Goal: Check status: Check status

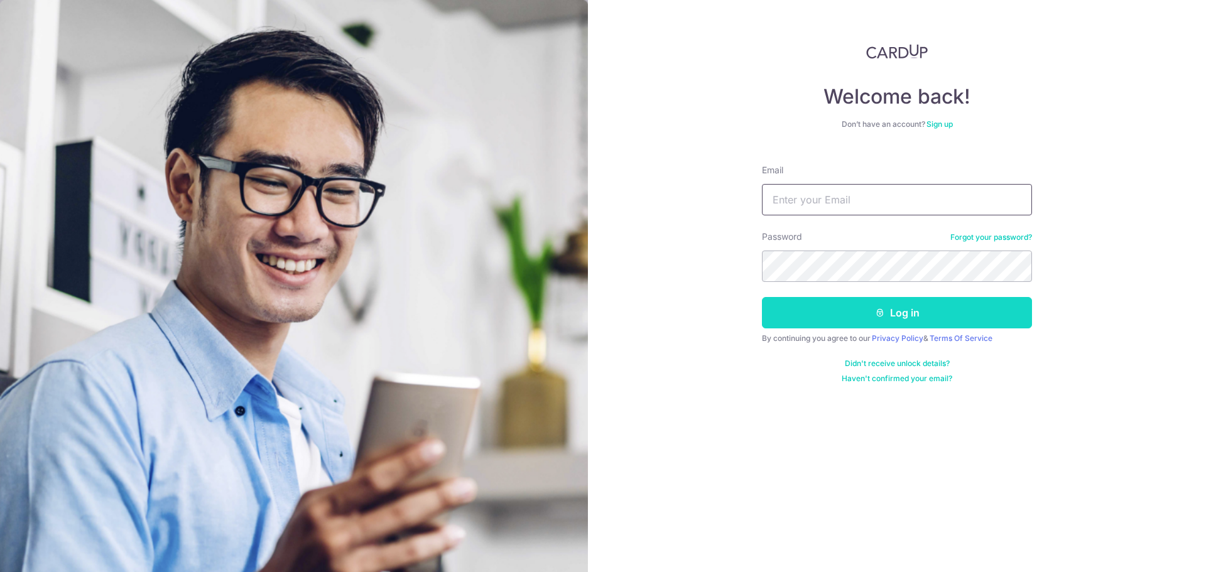
type input "[PERSON_NAME][EMAIL_ADDRESS][DOMAIN_NAME]"
click at [845, 307] on button "Log in" at bounding box center [897, 312] width 270 height 31
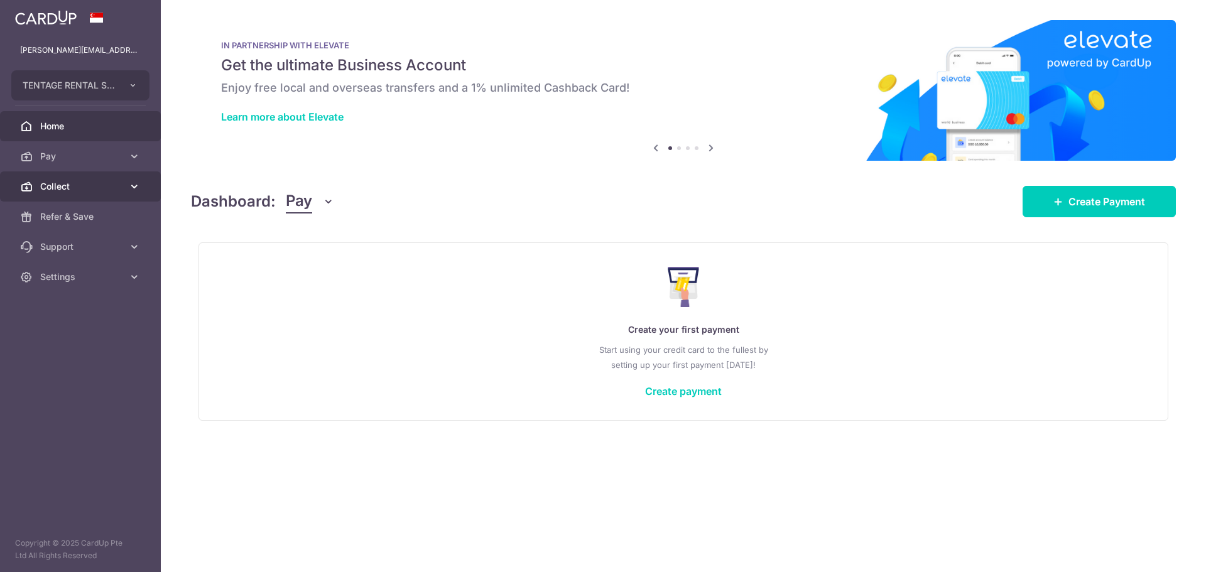
click at [57, 195] on link "Collect" at bounding box center [80, 187] width 161 height 30
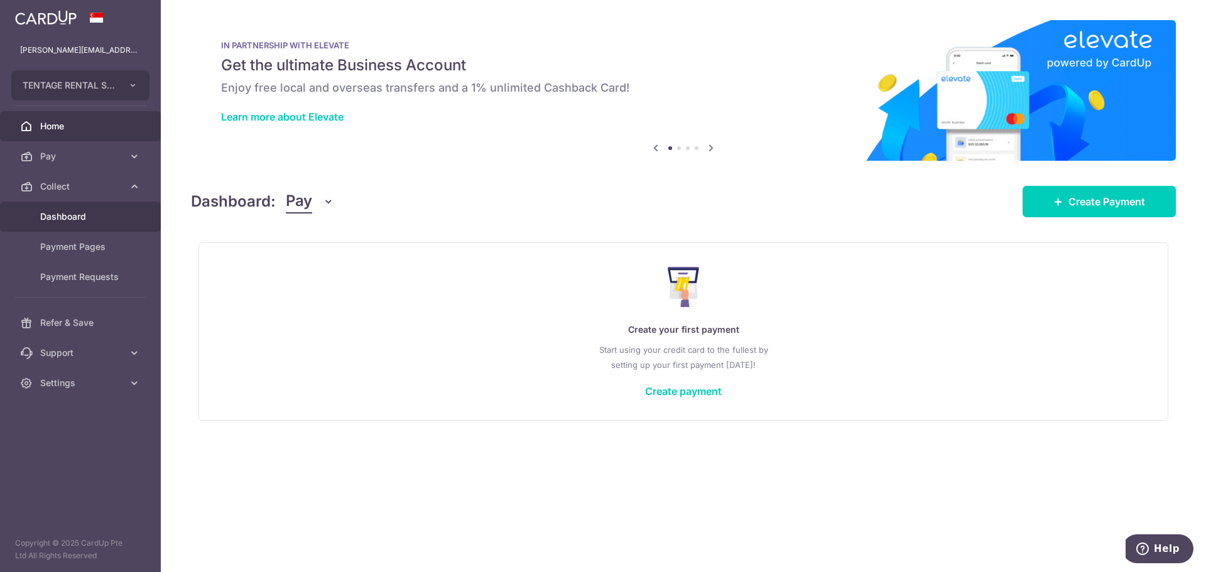
click at [66, 224] on link "Dashboard" at bounding box center [80, 217] width 161 height 30
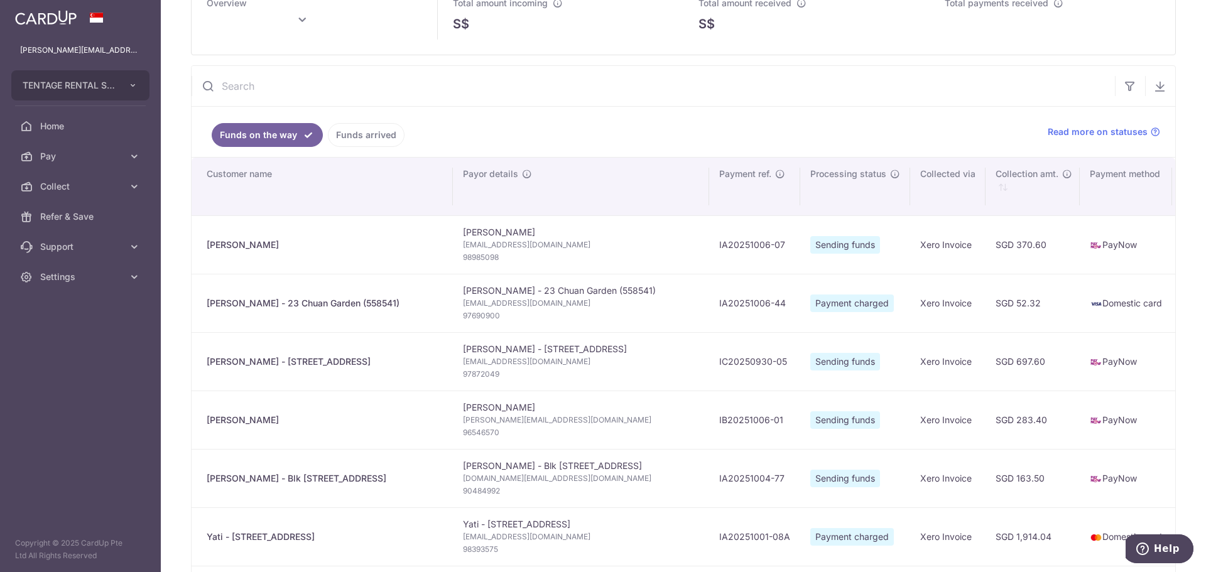
scroll to position [126, 0]
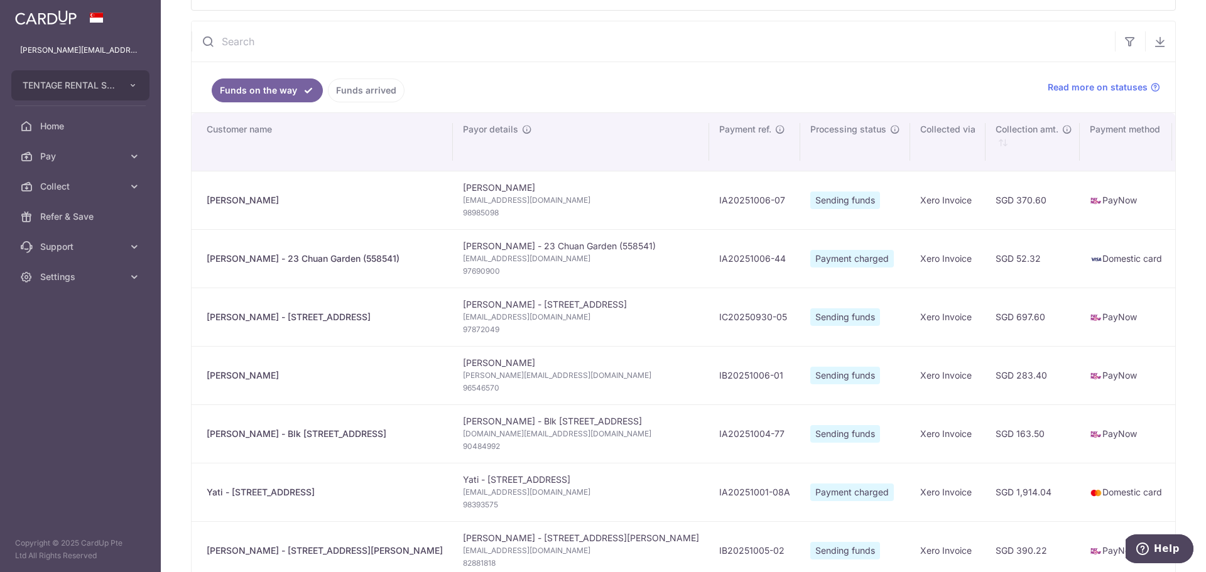
type input "October 2025"
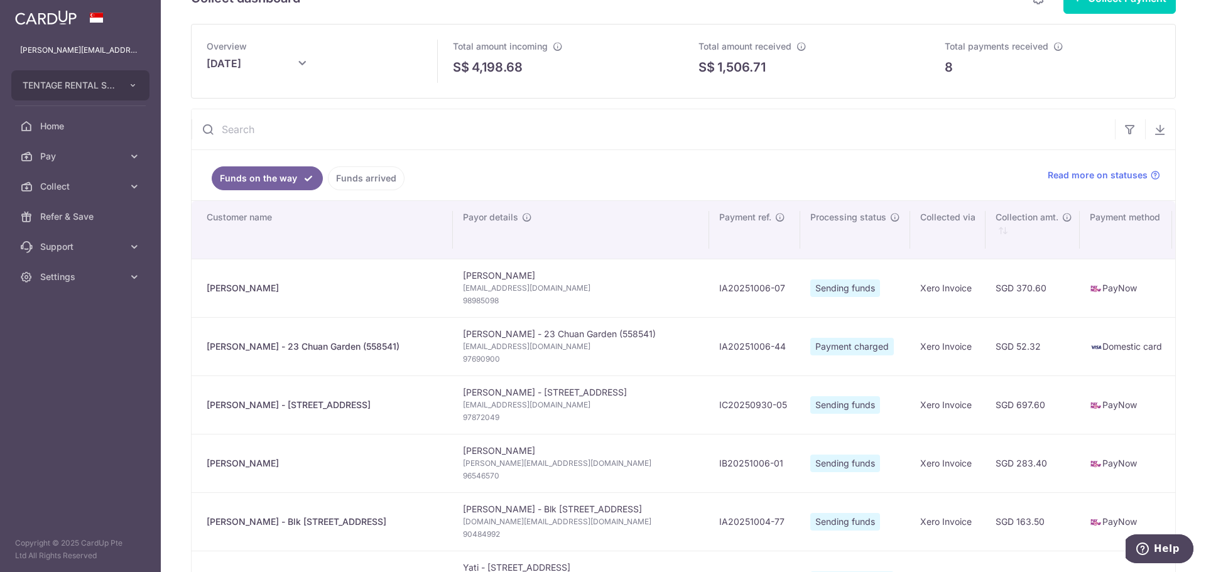
scroll to position [0, 0]
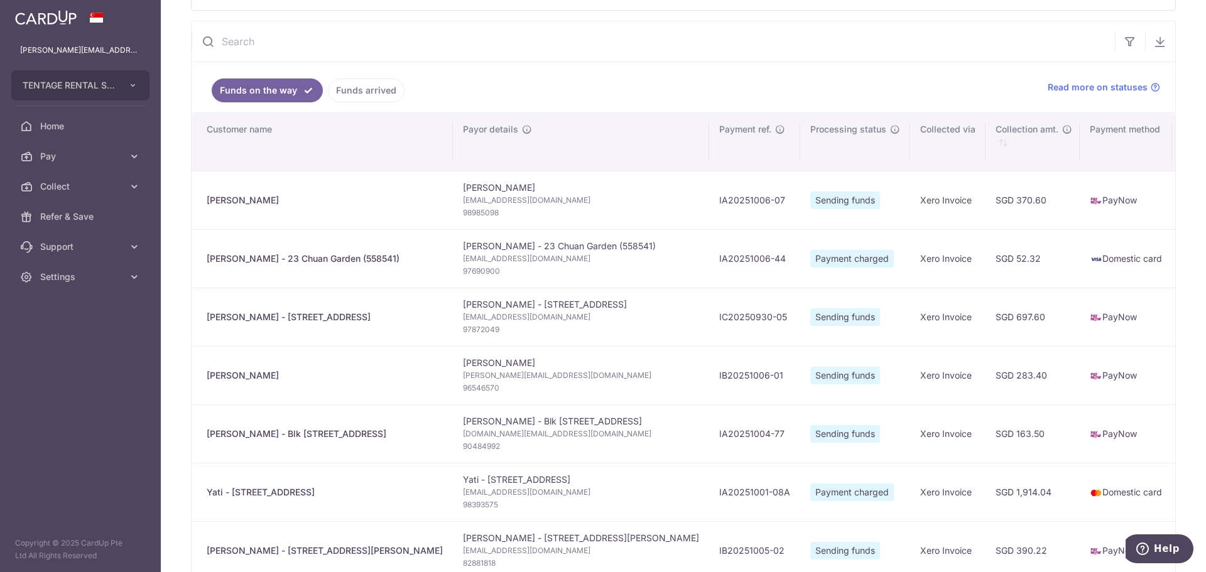
click at [463, 194] on span "[EMAIL_ADDRESS][DOMAIN_NAME]" at bounding box center [581, 200] width 236 height 13
click at [276, 189] on td "[PERSON_NAME]" at bounding box center [322, 200] width 261 height 58
click at [233, 197] on div "[PERSON_NAME]" at bounding box center [325, 200] width 236 height 13
click at [1080, 217] on td "PayNow" at bounding box center [1126, 200] width 92 height 58
click at [910, 201] on td "Xero Invoice" at bounding box center [947, 200] width 75 height 58
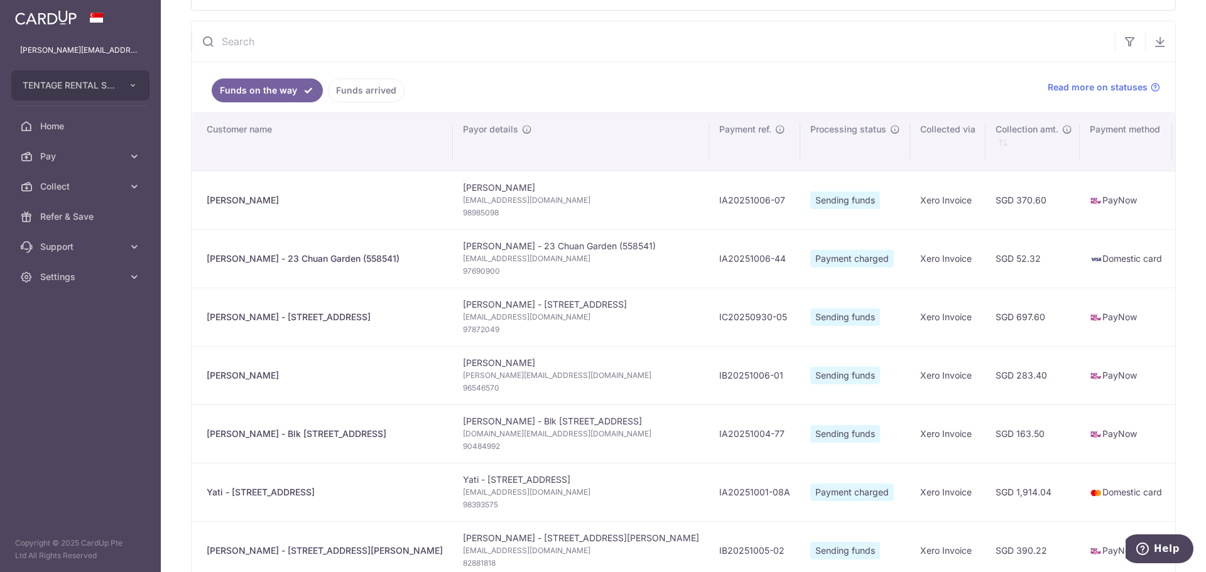
click at [811, 201] on span "Sending funds" at bounding box center [846, 201] width 70 height 18
click at [453, 182] on td "[PERSON_NAME] [PERSON_NAME][EMAIL_ADDRESS][DOMAIN_NAME] 98985098" at bounding box center [581, 200] width 256 height 58
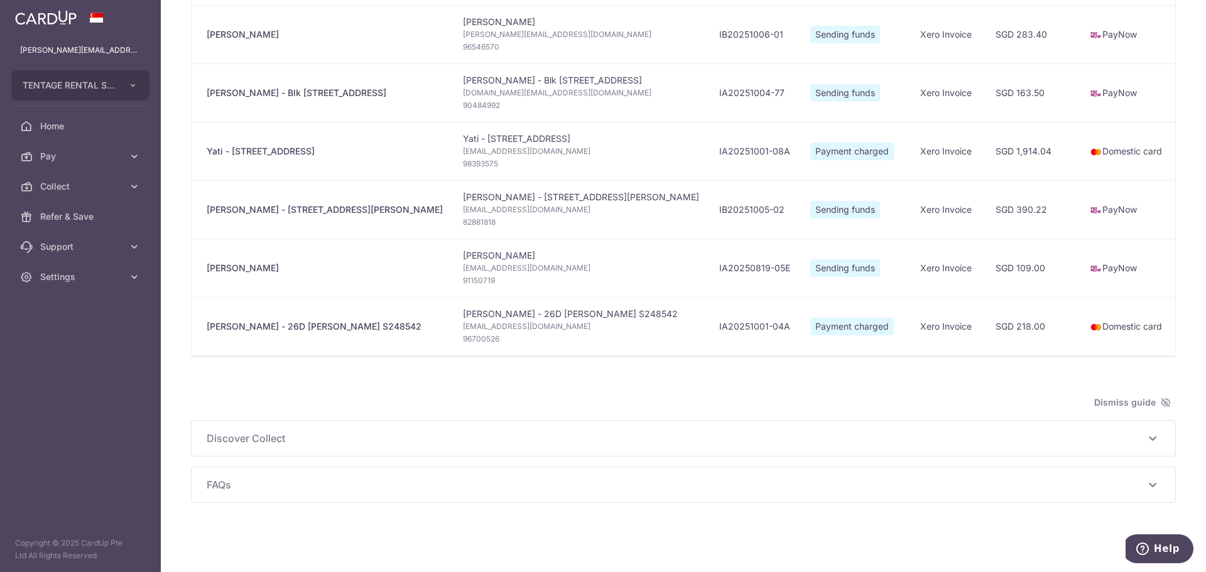
scroll to position [473, 0]
drag, startPoint x: 760, startPoint y: 347, endPoint x: 773, endPoint y: 347, distance: 13.2
click at [800, 347] on td "Payment charged" at bounding box center [855, 326] width 110 height 58
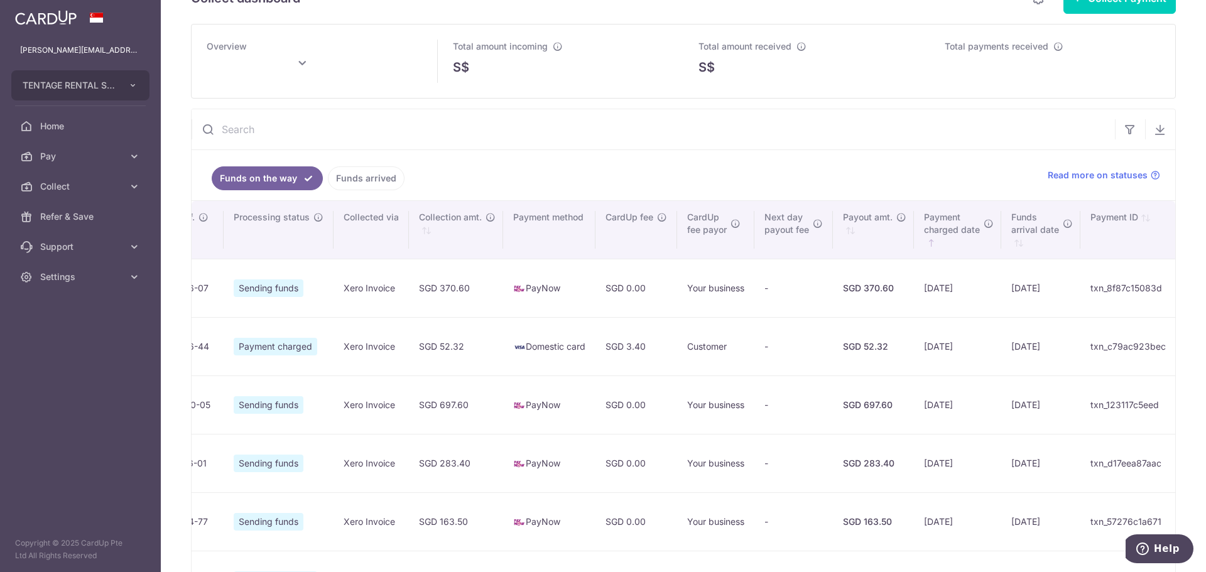
scroll to position [33, 0]
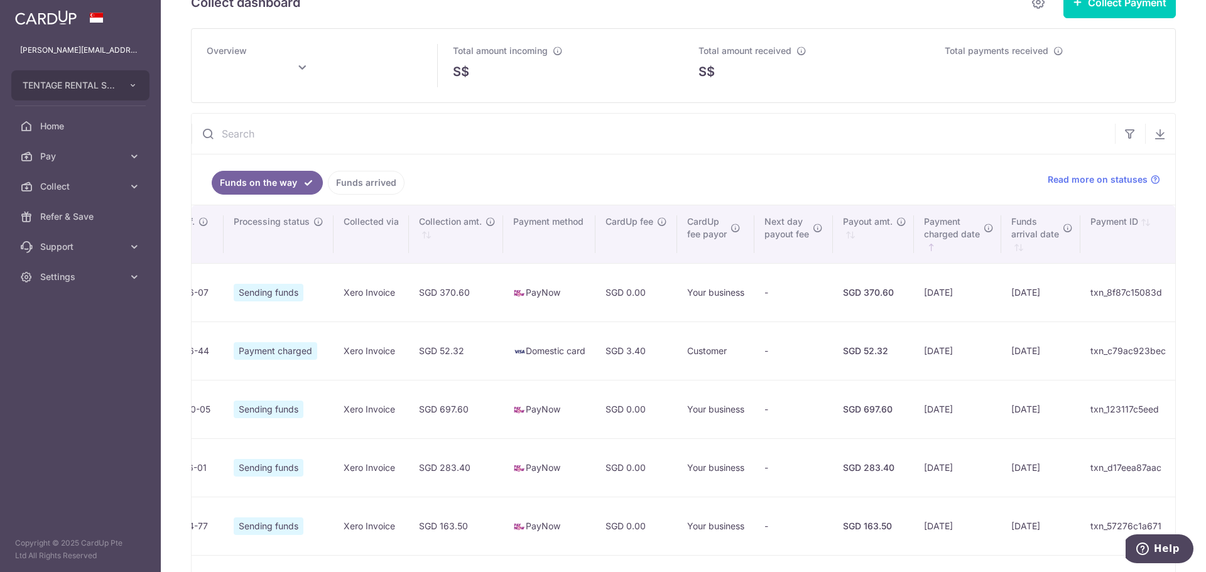
click at [914, 303] on td "[DATE]" at bounding box center [957, 292] width 87 height 58
type input "[DATE]"
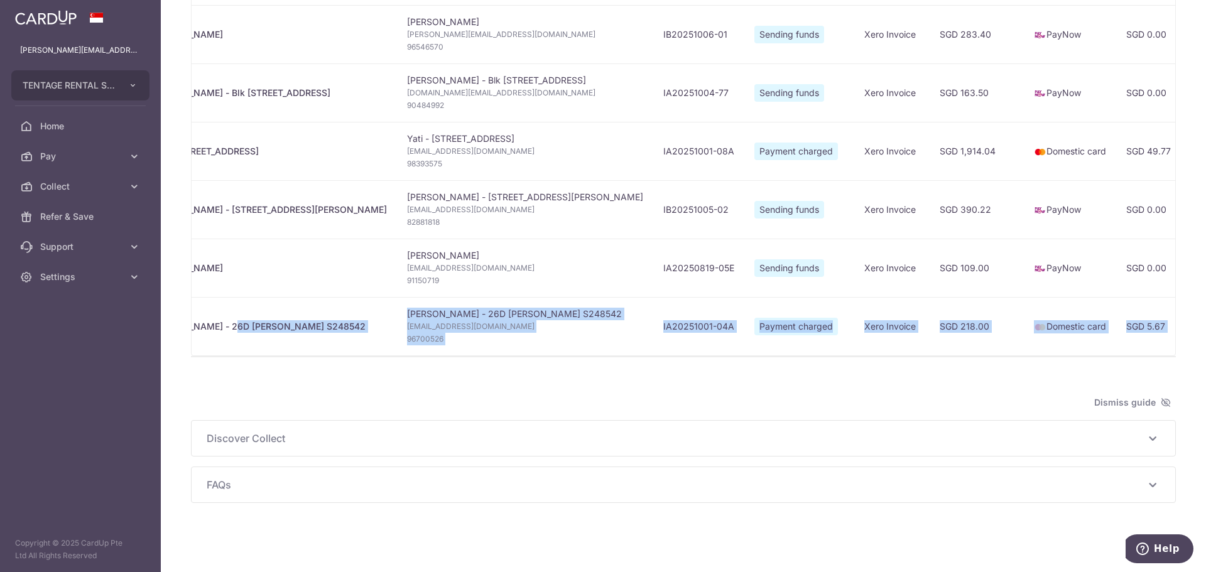
scroll to position [0, 0]
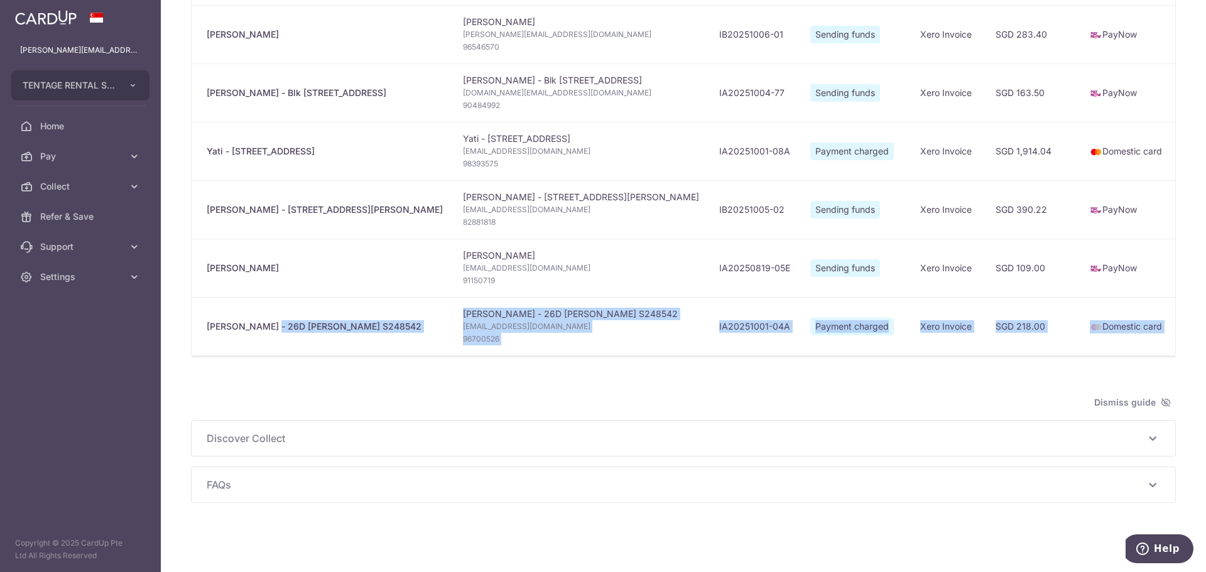
drag, startPoint x: 560, startPoint y: 349, endPoint x: 242, endPoint y: 318, distance: 320.1
click at [244, 319] on tr "[PERSON_NAME] - 26D [PERSON_NAME] S248542 [PERSON_NAME] - 26D [PERSON_NAME] S24…" at bounding box center [1015, 326] width 1647 height 58
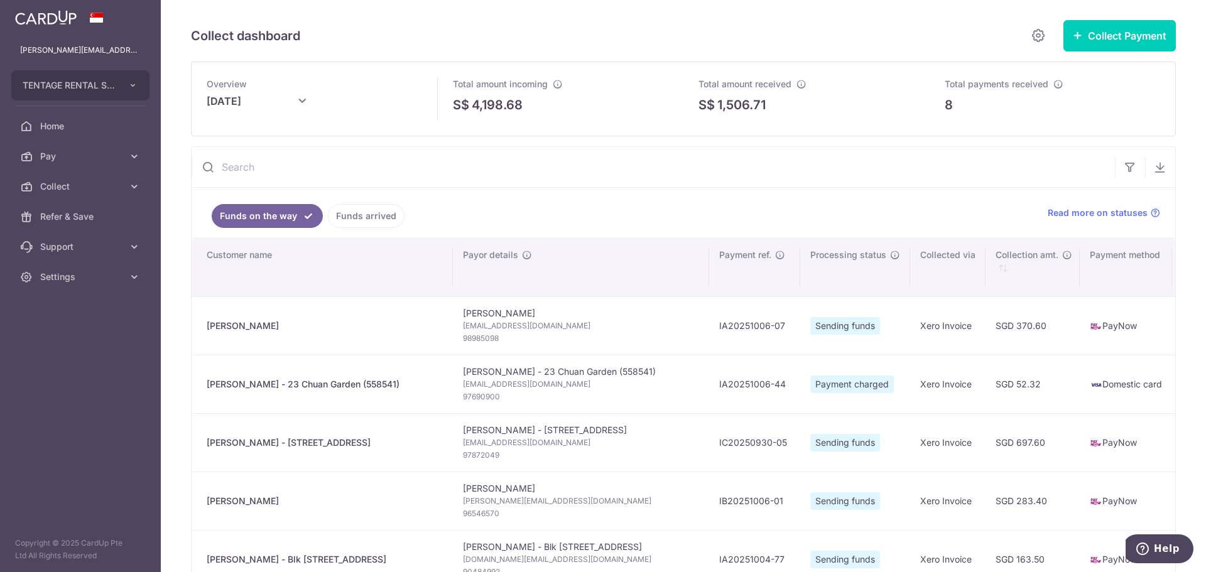
click at [463, 341] on span "98985098" at bounding box center [581, 338] width 236 height 13
drag, startPoint x: 481, startPoint y: 312, endPoint x: 432, endPoint y: 307, distance: 49.3
click at [453, 307] on td "[PERSON_NAME] [PERSON_NAME][EMAIL_ADDRESS][DOMAIN_NAME] 98985098" at bounding box center [581, 326] width 256 height 58
click at [557, 332] on span "98985098" at bounding box center [581, 338] width 236 height 13
drag, startPoint x: 635, startPoint y: 322, endPoint x: 704, endPoint y: 320, distance: 69.8
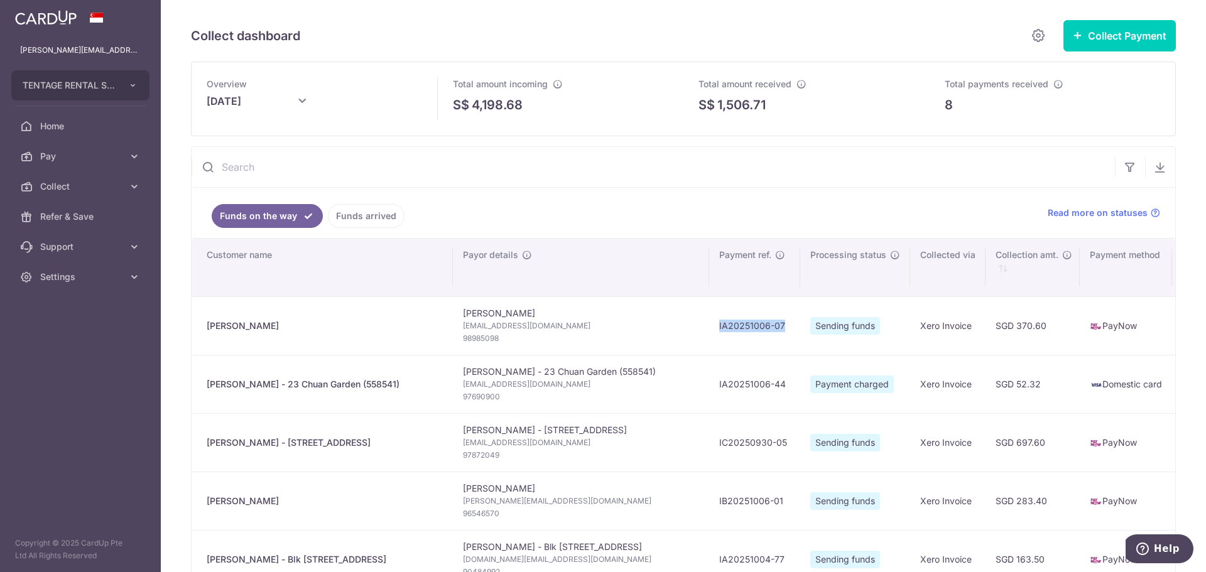
click at [709, 320] on td "IA20251006-07" at bounding box center [754, 326] width 91 height 58
copy td "IA20251006-07"
